Goal: Task Accomplishment & Management: Use online tool/utility

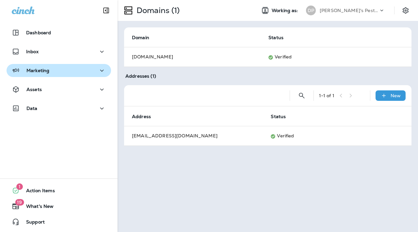
click at [68, 72] on div "Marketing" at bounding box center [59, 71] width 94 height 8
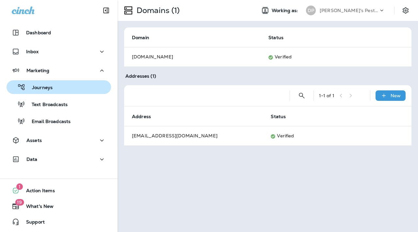
click at [70, 91] on div "Journeys" at bounding box center [58, 87] width 99 height 10
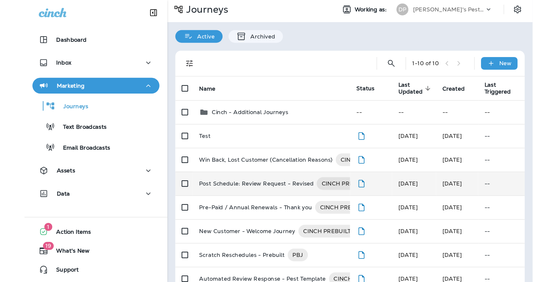
scroll to position [4, 0]
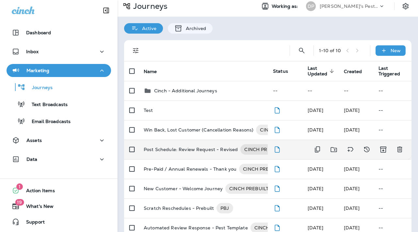
click at [185, 149] on p "Post Schedule: Review Request - Revised" at bounding box center [191, 149] width 94 height 10
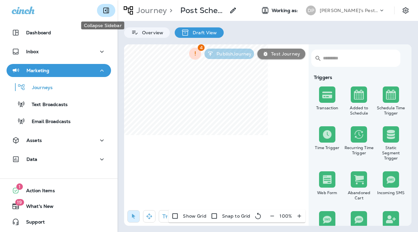
click at [102, 11] on icon "Collapse Sidebar" at bounding box center [106, 11] width 8 height 8
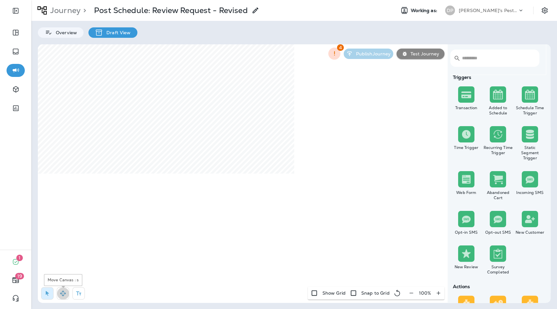
click at [60, 232] on icon "button" at bounding box center [63, 293] width 7 height 7
click at [317, 232] on div "​ ​ Triggers Transaction Added to Schedule Schedule Time Trigger Time Trigger R…" at bounding box center [294, 173] width 513 height 259
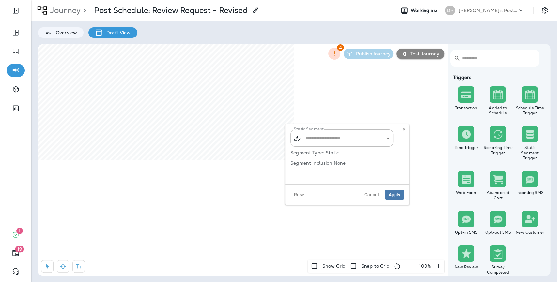
type input "**********"
click at [403, 127] on button at bounding box center [403, 129] width 7 height 7
select select "*"
select select "**"
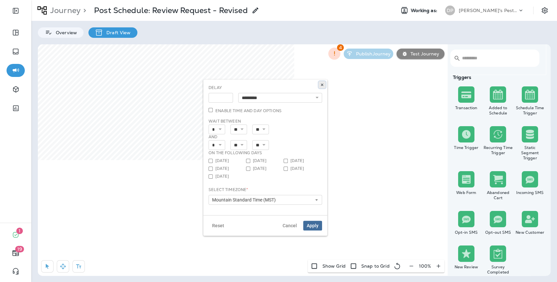
click at [322, 84] on use at bounding box center [322, 85] width 2 height 3
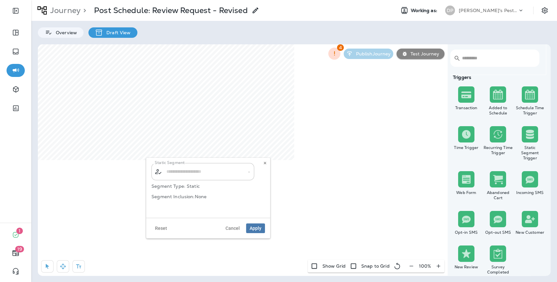
type input "**********"
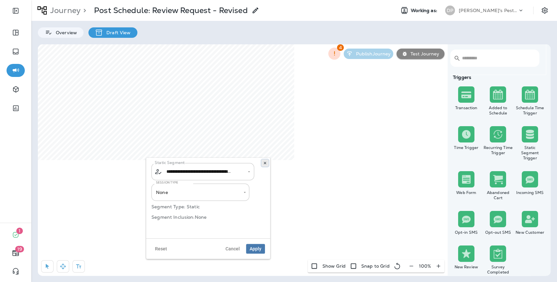
click at [267, 162] on button at bounding box center [264, 163] width 7 height 7
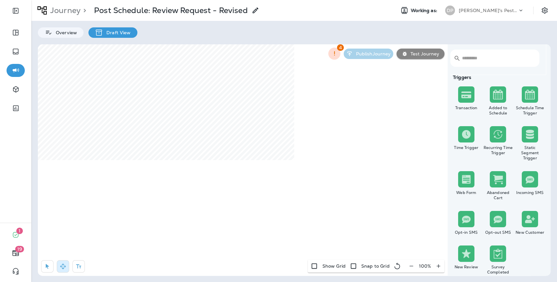
click at [186, 232] on div at bounding box center [243, 160] width 410 height 232
drag, startPoint x: 269, startPoint y: 276, endPoint x: 241, endPoint y: 309, distance: 43.1
click at [241, 232] on html "1 19 Journey > Post Schedule: Review Request - Revised Working as: DP [PERSON_N…" at bounding box center [278, 209] width 557 height 419
